Goal: Information Seeking & Learning: Check status

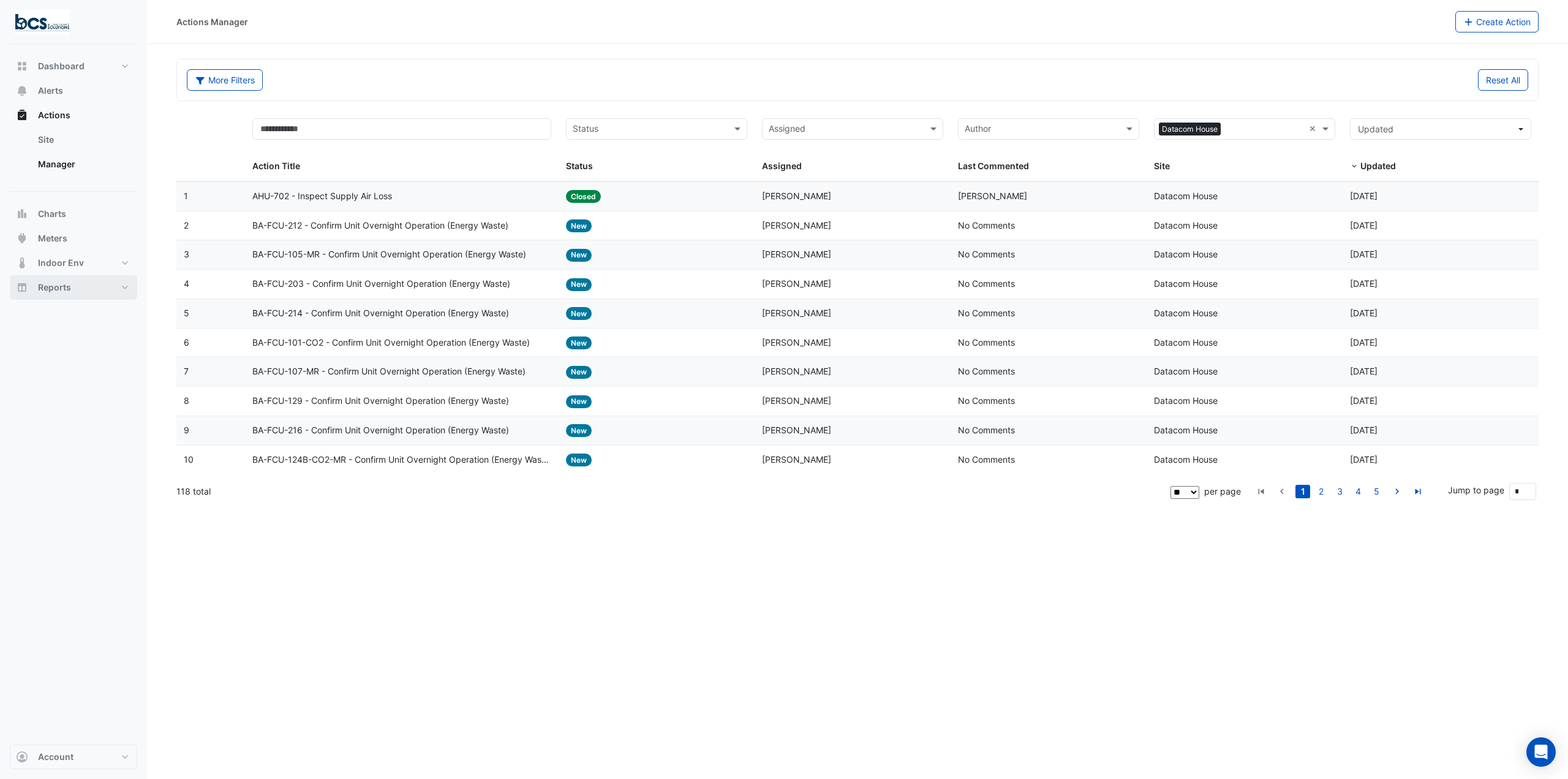
click at [80, 284] on button "Reports" at bounding box center [74, 288] width 128 height 25
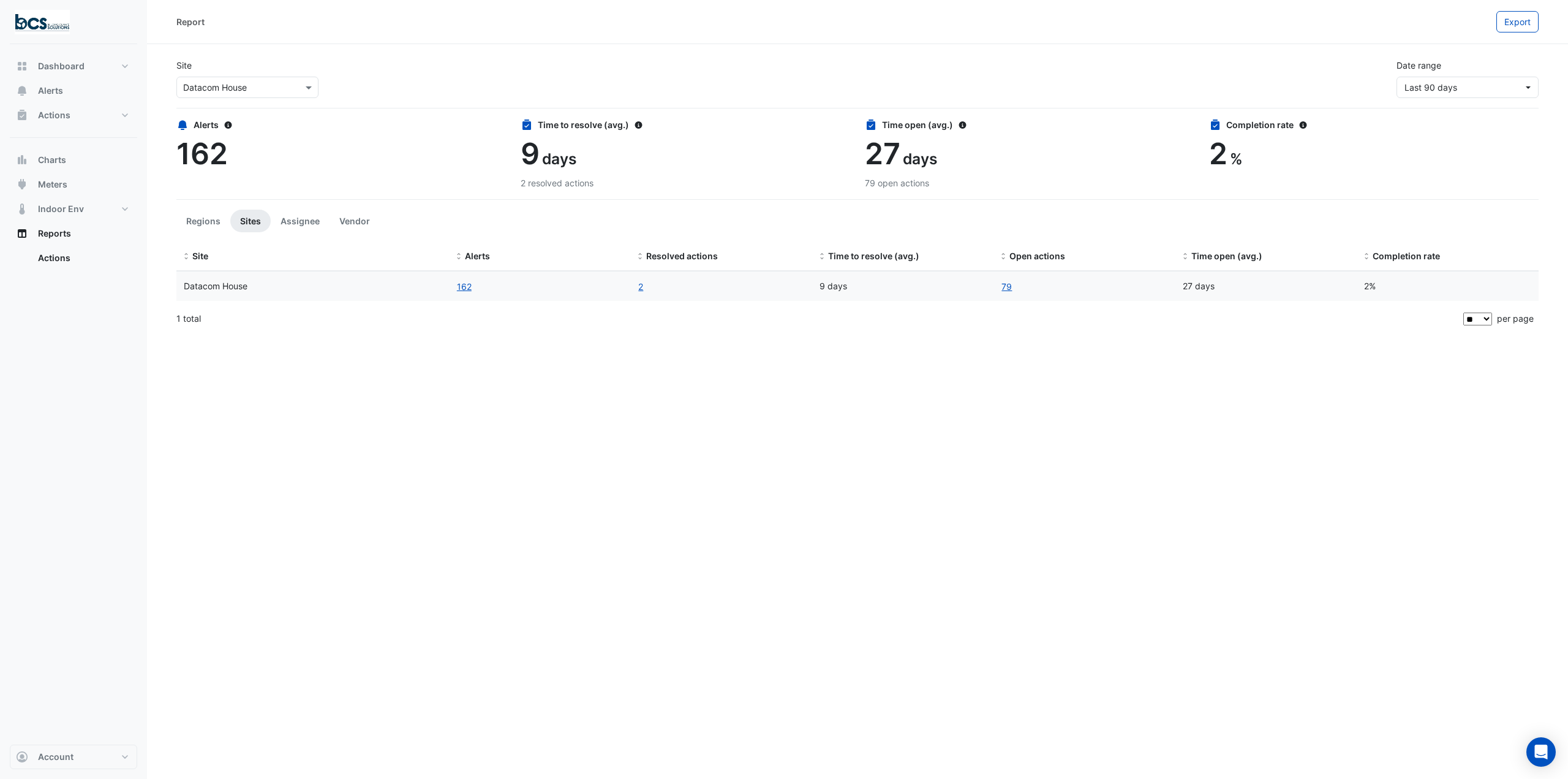
click at [51, 51] on div "Dashboard Portfolio Ratings Performance Alerts Actions Site Manager Charts" at bounding box center [74, 394] width 128 height 700
click at [50, 61] on span "Dashboard" at bounding box center [61, 66] width 46 height 12
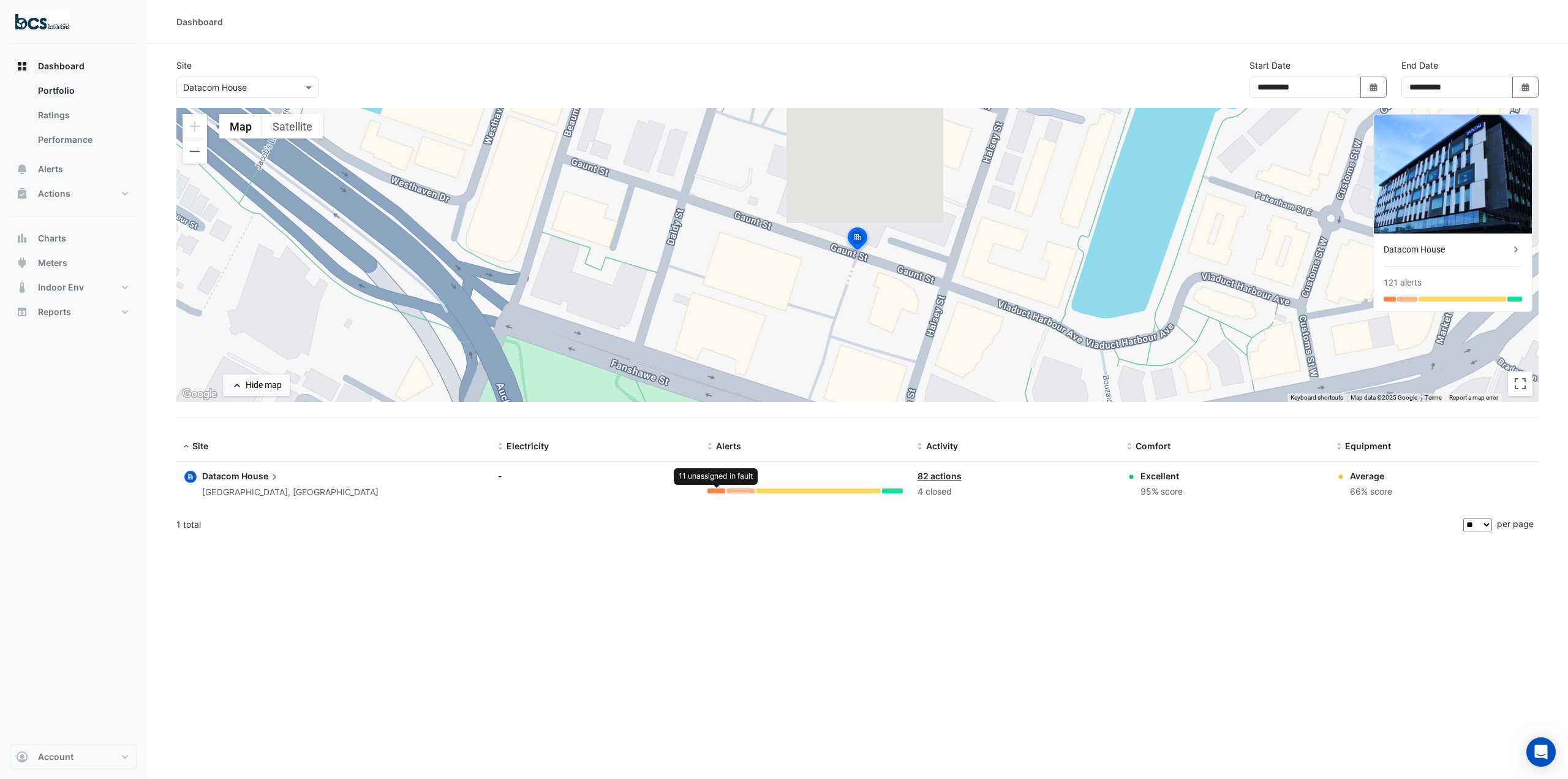
click at [714, 490] on div at bounding box center [716, 491] width 17 height 5
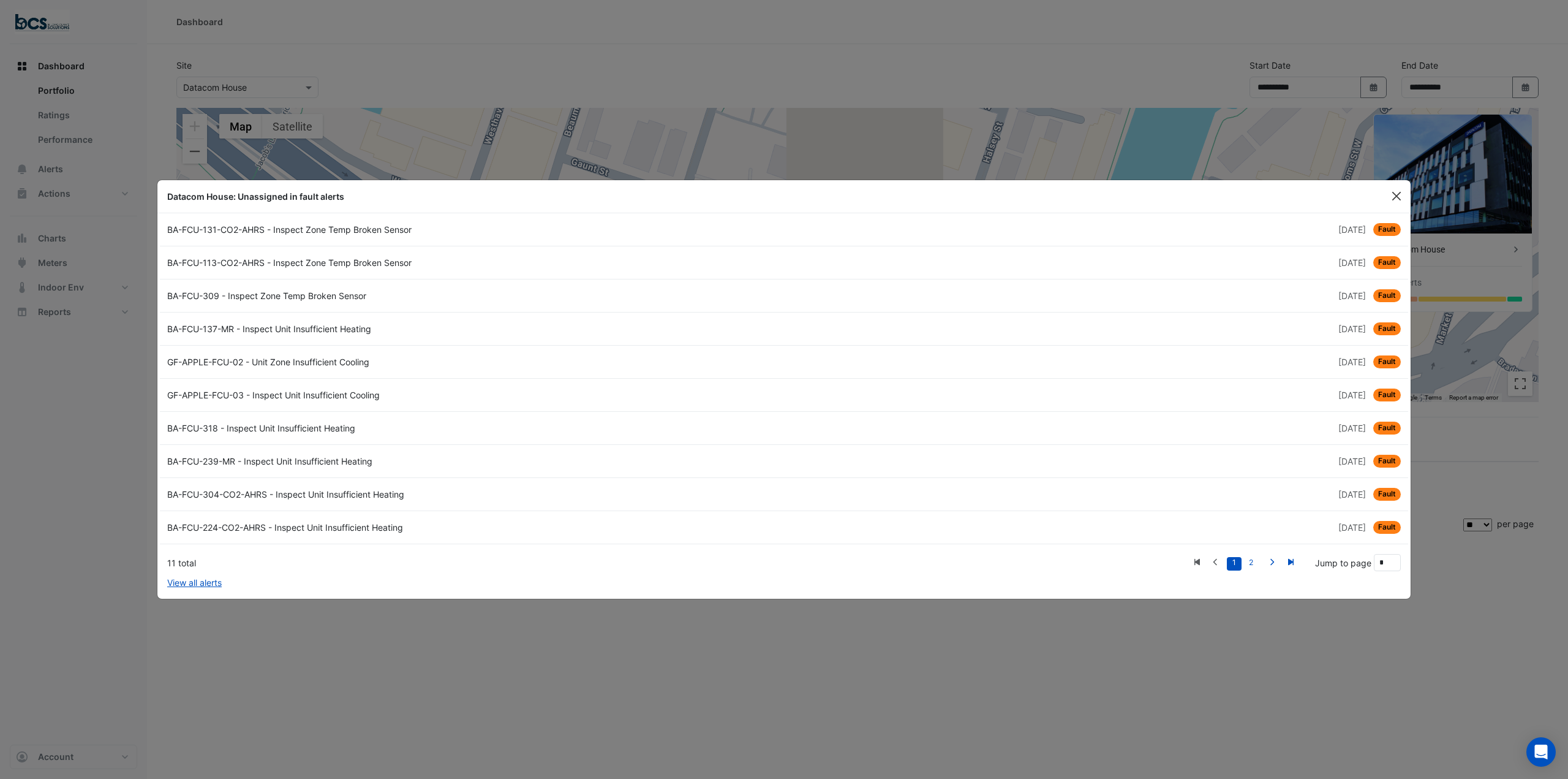
click at [1398, 198] on button "Close" at bounding box center [1396, 196] width 18 height 18
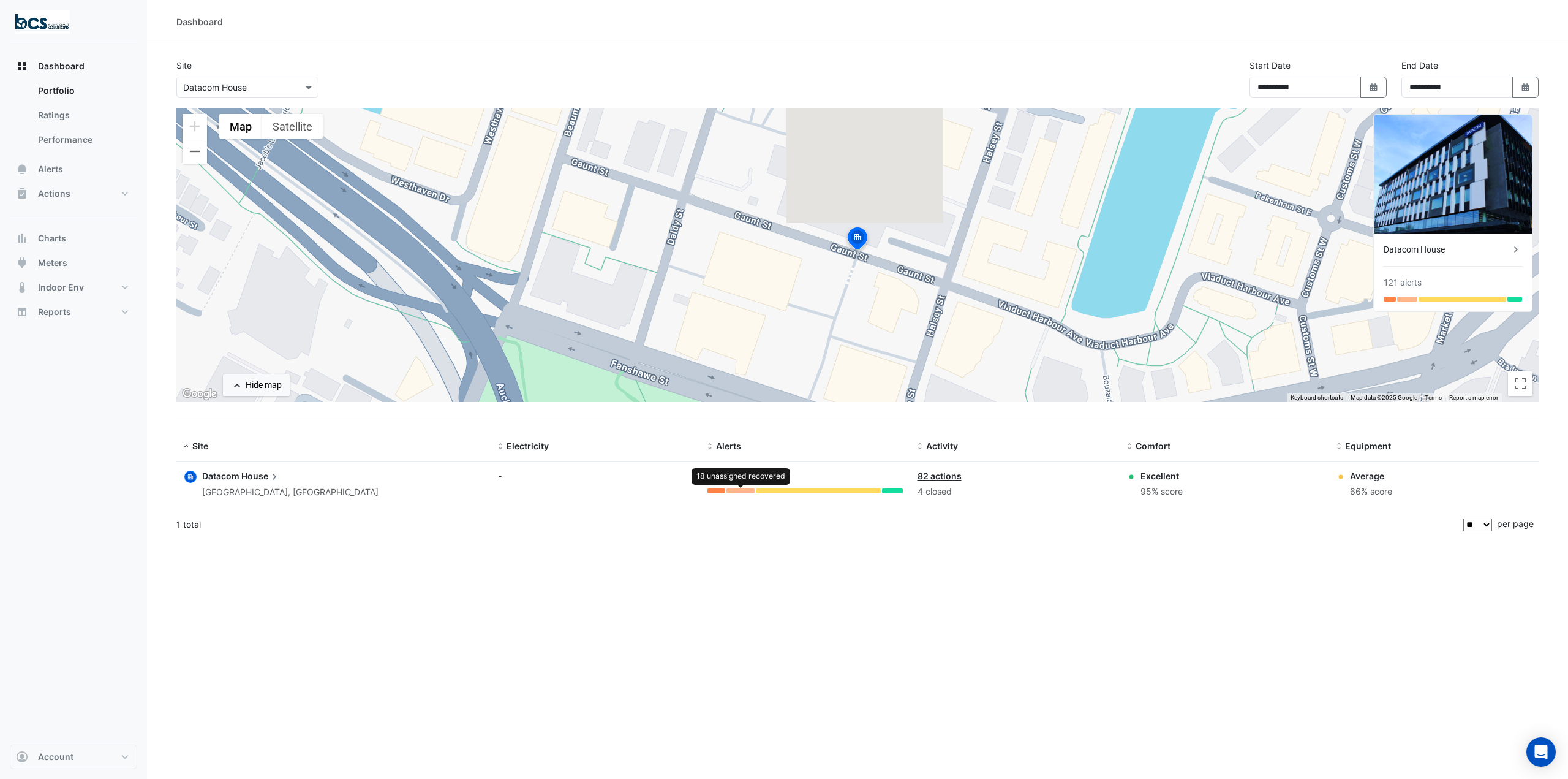
click at [749, 491] on div at bounding box center [740, 491] width 28 height 5
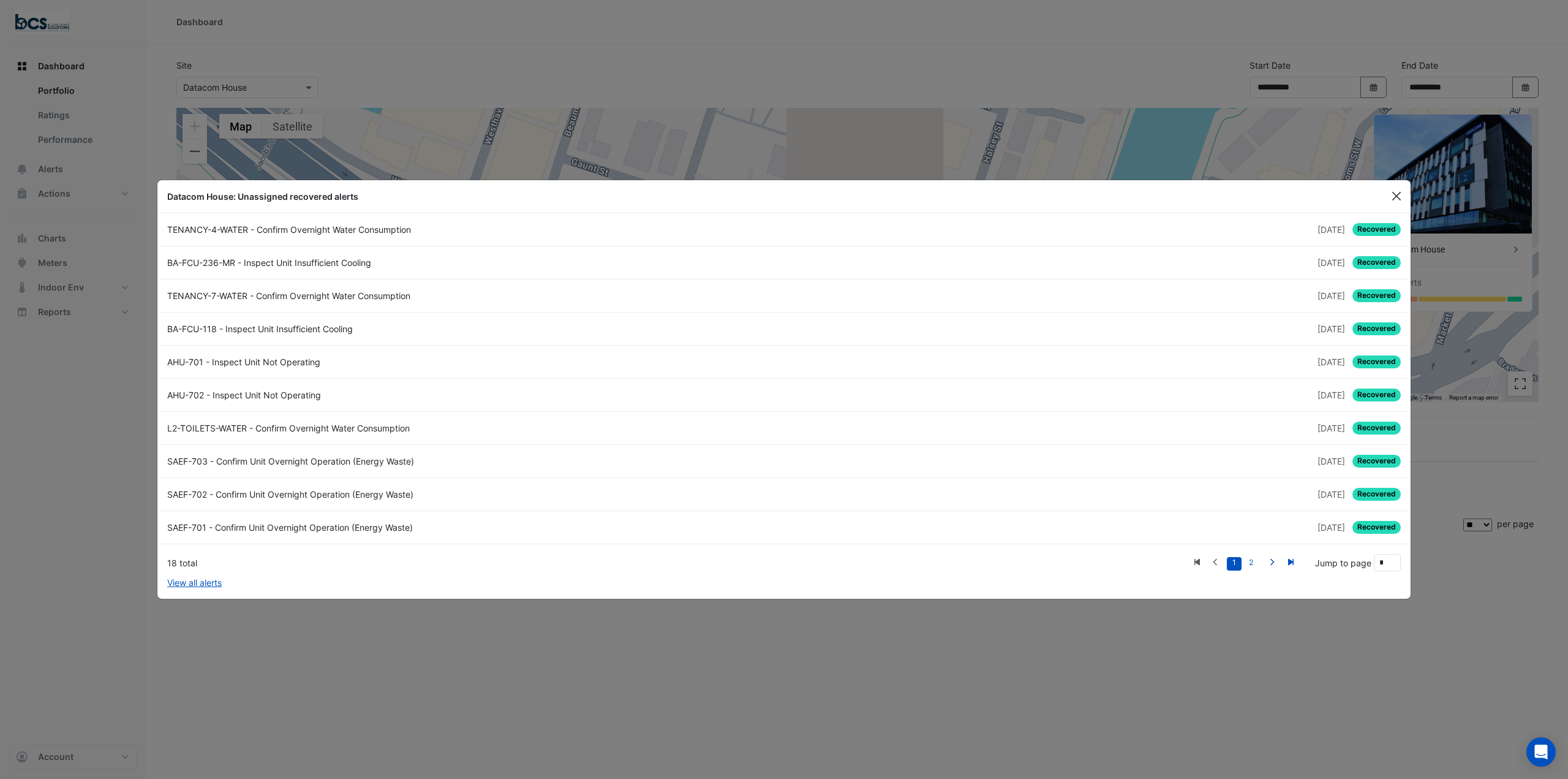
click at [1389, 188] on button "Close" at bounding box center [1396, 196] width 18 height 18
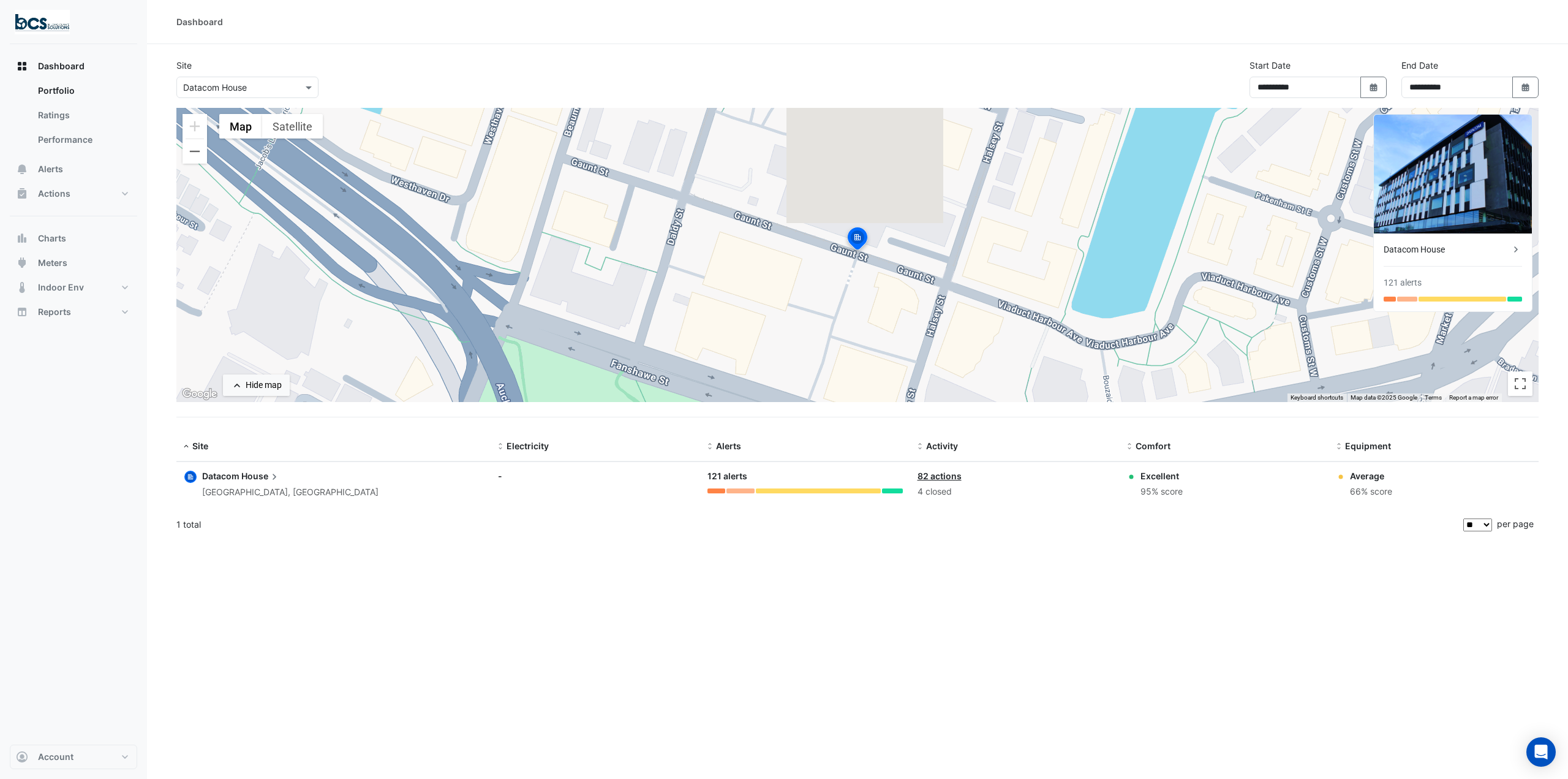
click at [894, 494] on datatable-body-cell "Alerts: 121 alerts" at bounding box center [804, 484] width 210 height 45
click at [895, 491] on div at bounding box center [892, 491] width 21 height 5
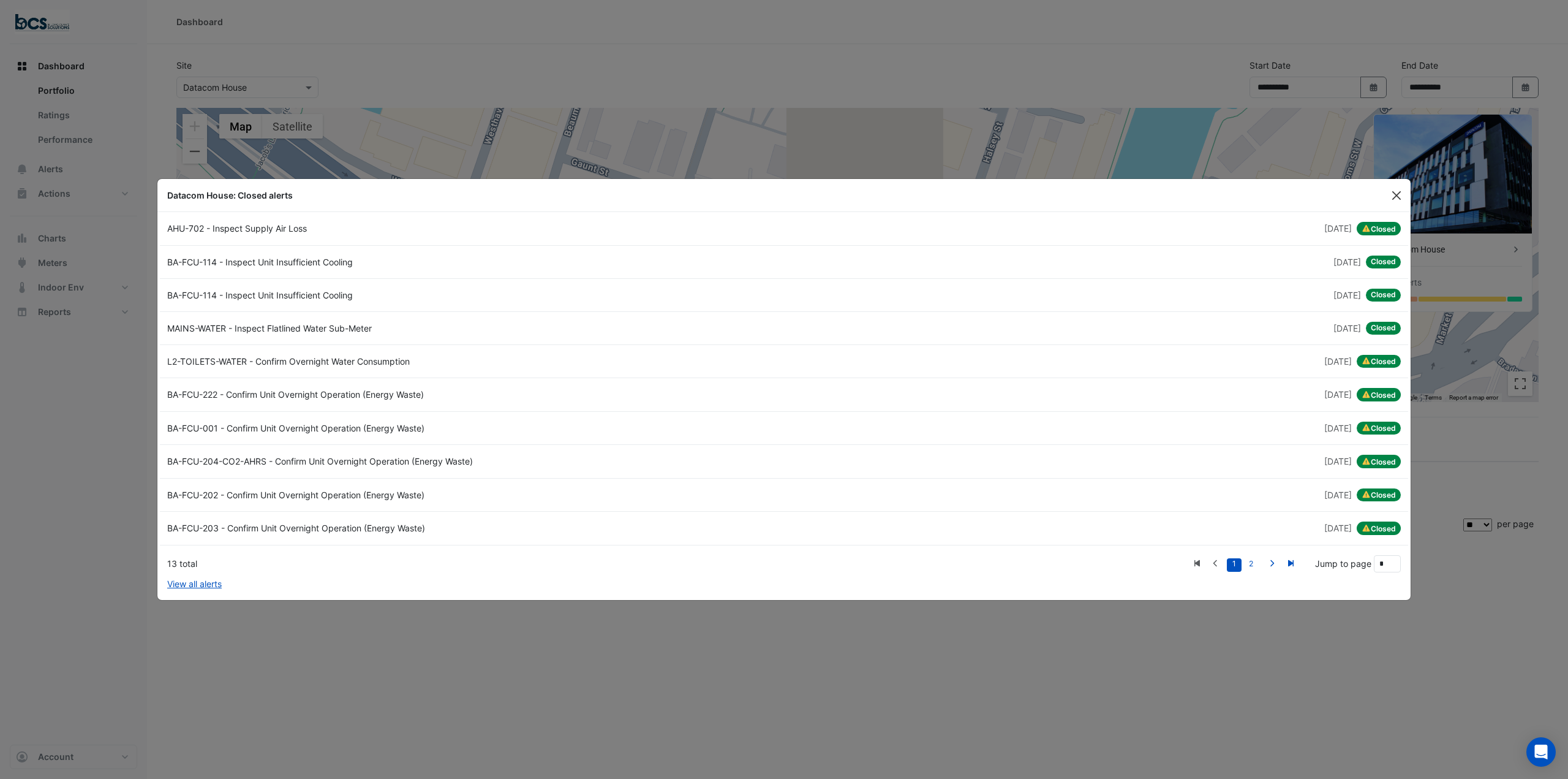
click at [1394, 197] on button "Close" at bounding box center [1396, 196] width 18 height 18
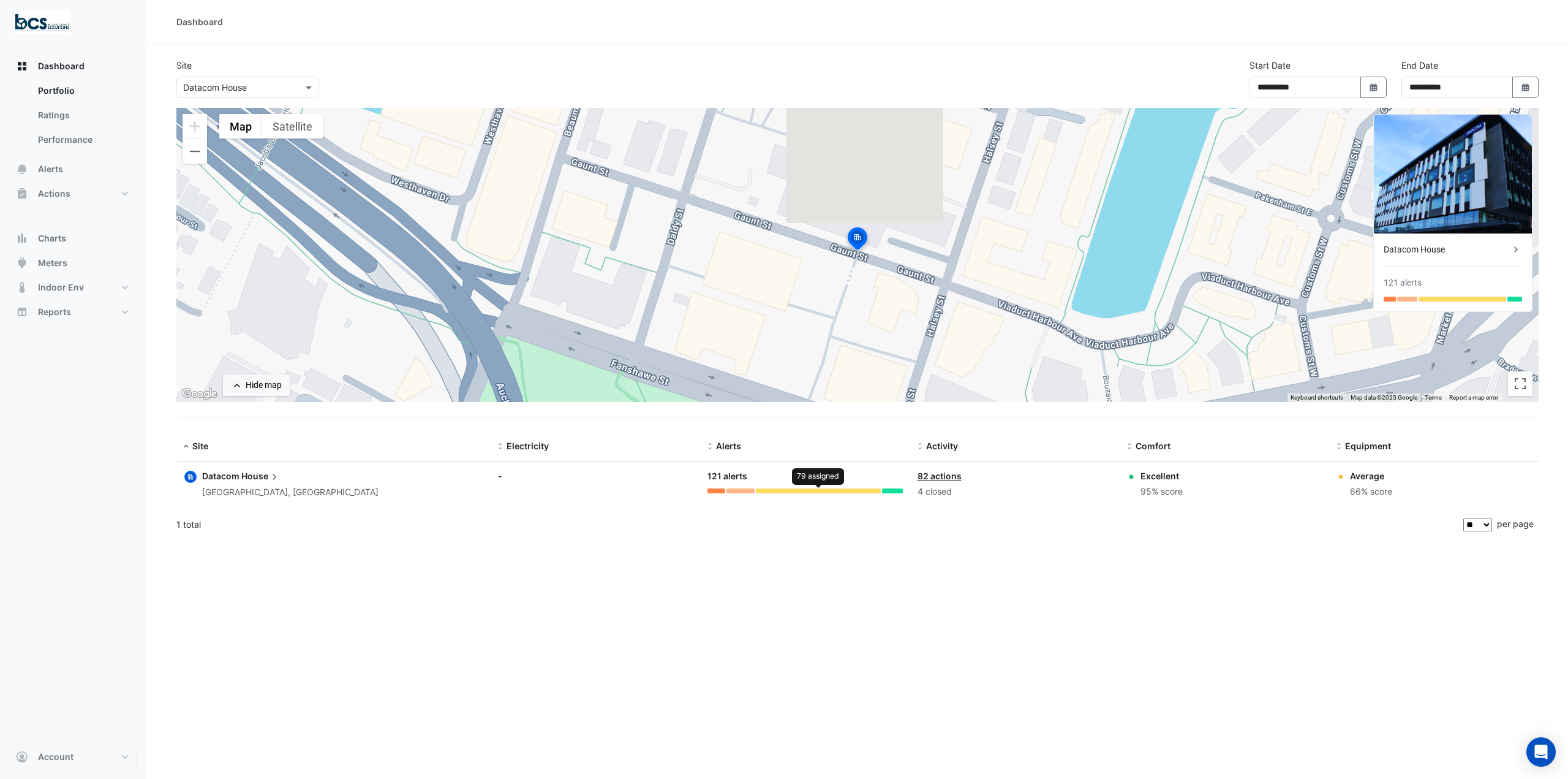
click at [805, 489] on div at bounding box center [818, 491] width 125 height 5
